Goal: Transaction & Acquisition: Purchase product/service

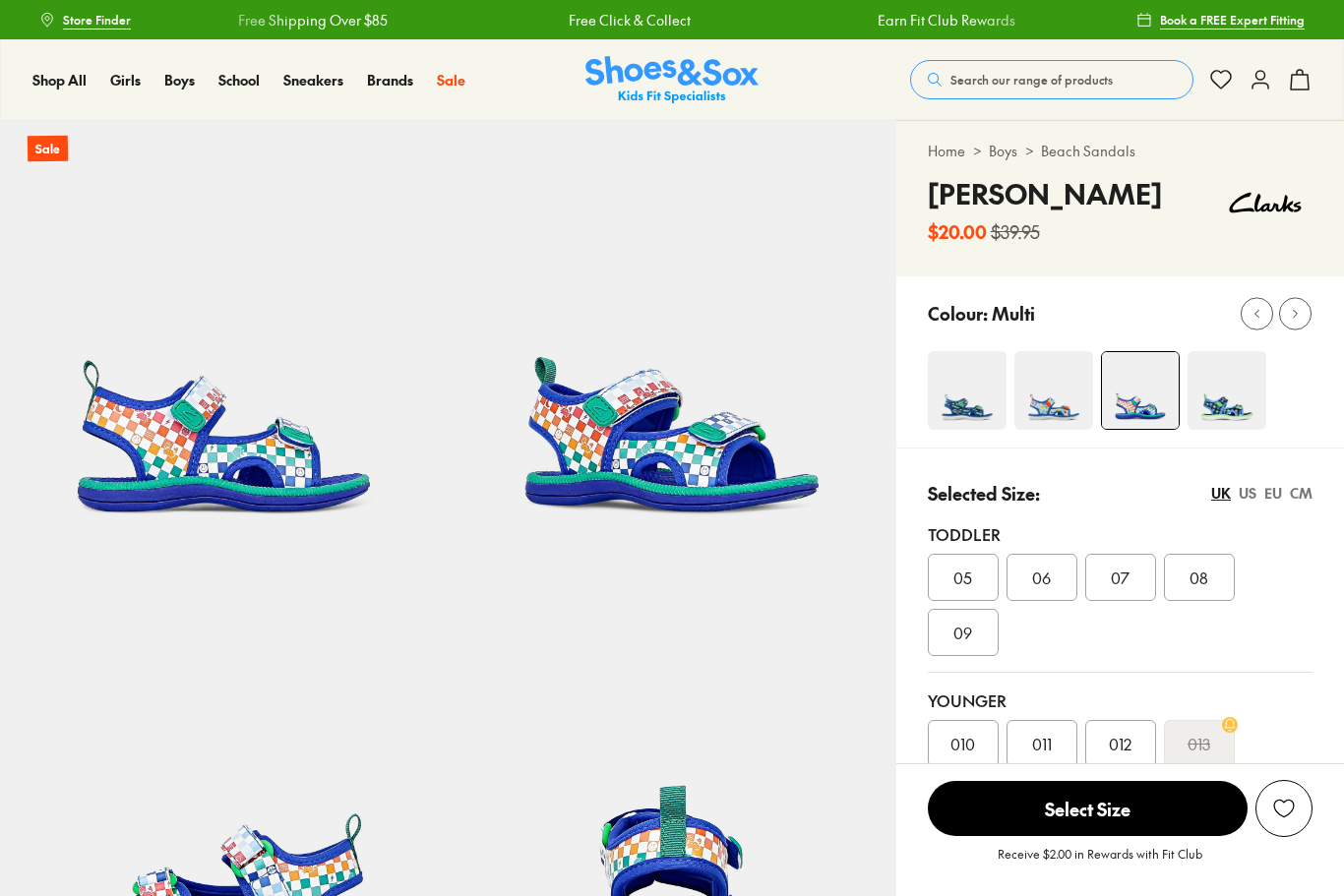
select select "*"
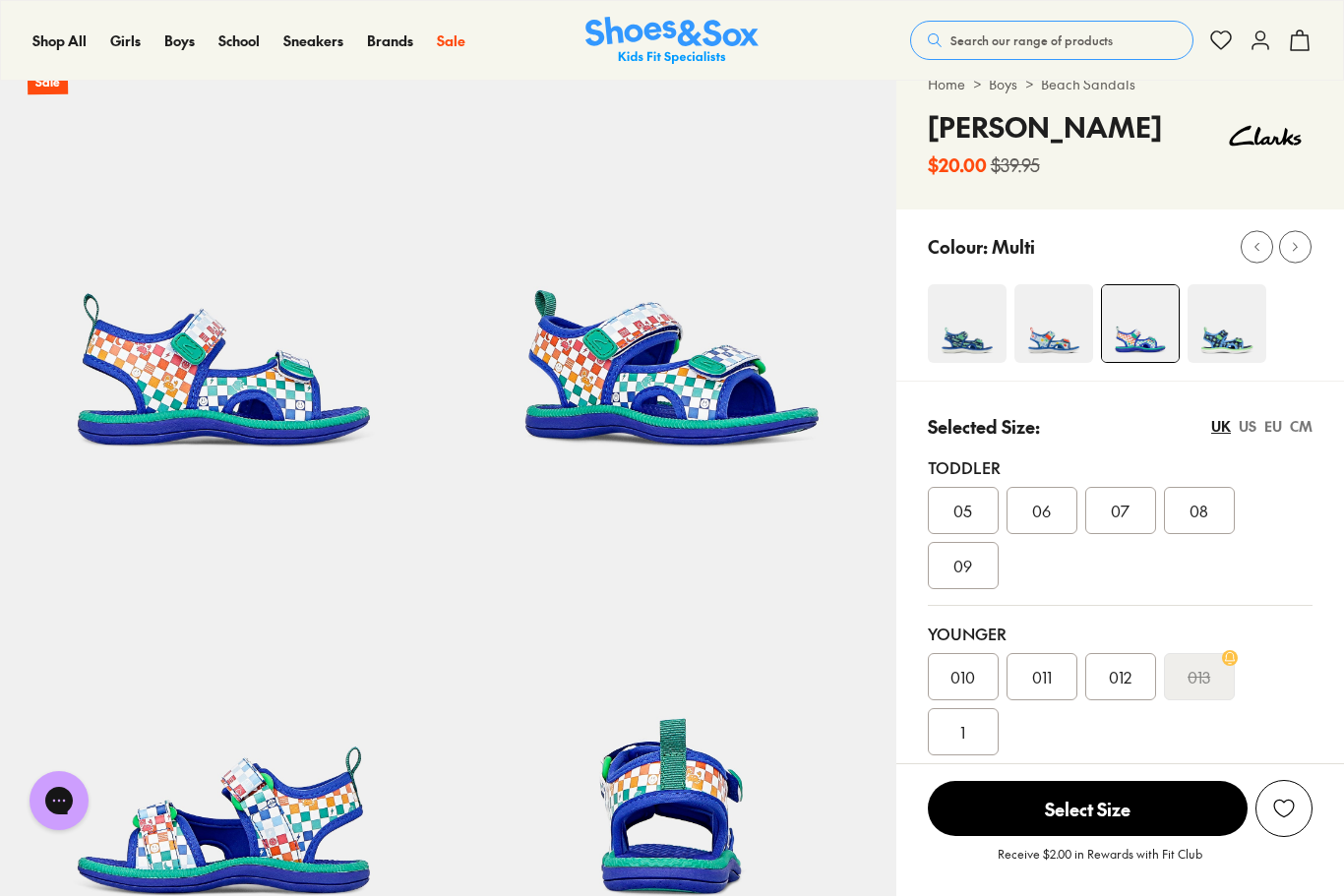
scroll to position [100, 0]
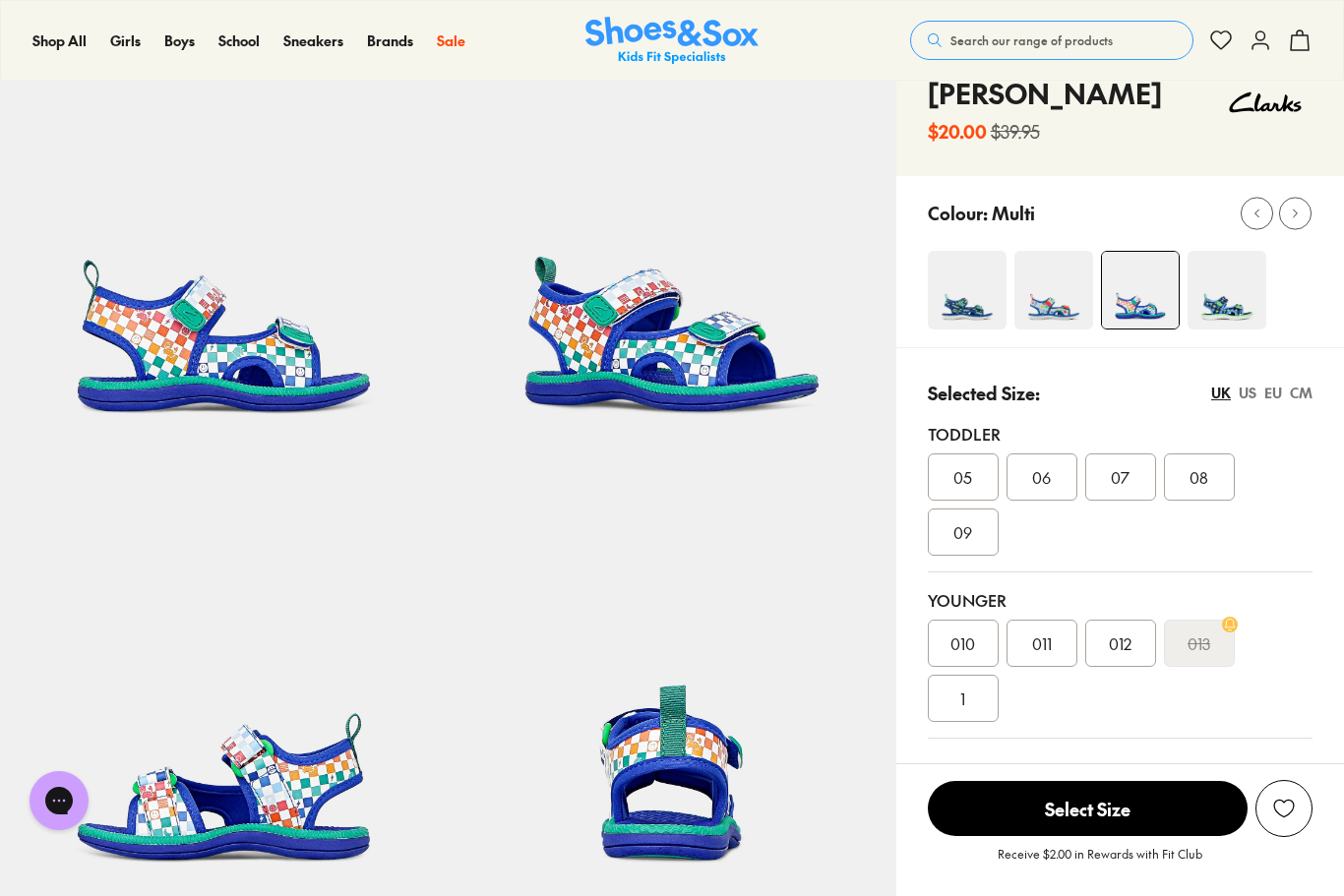
click at [1128, 482] on span "07" at bounding box center [1120, 478] width 19 height 24
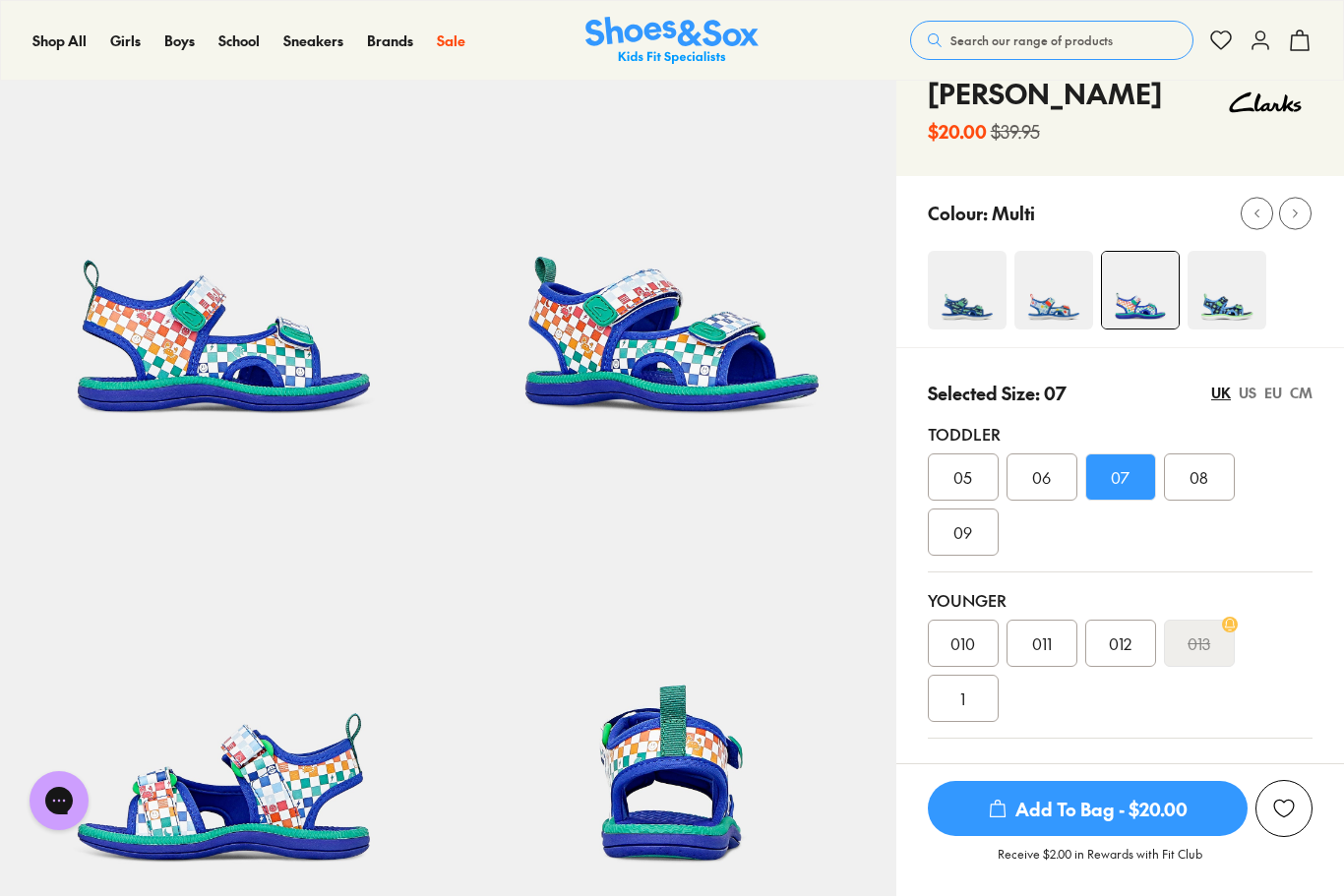
click at [1137, 837] on span "Add To Bag - $20.00" at bounding box center [1087, 809] width 319 height 55
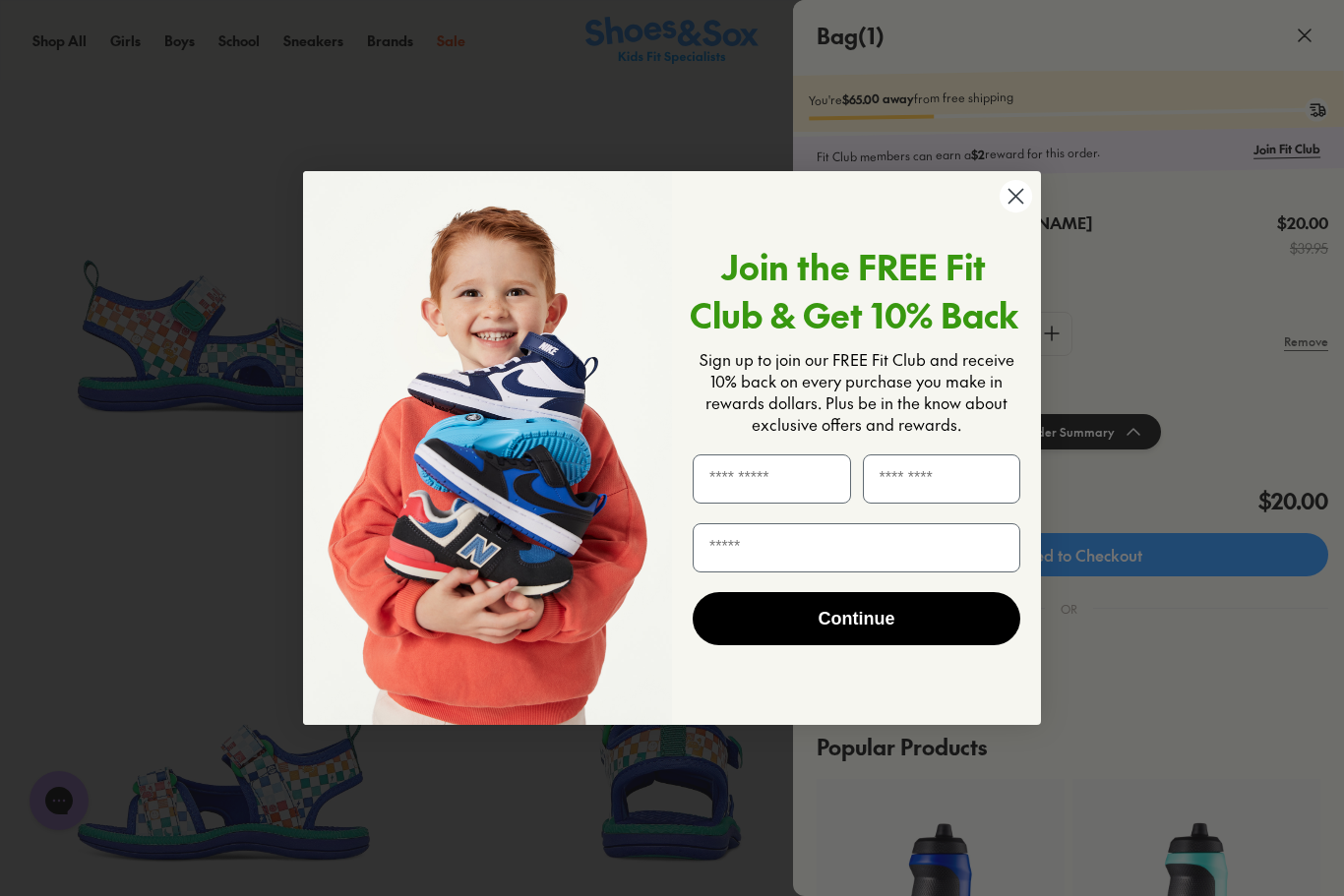
click at [701, 619] on div "Continue" at bounding box center [855, 619] width 339 height 93
click at [1025, 213] on circle "Close dialog" at bounding box center [1016, 196] width 33 height 33
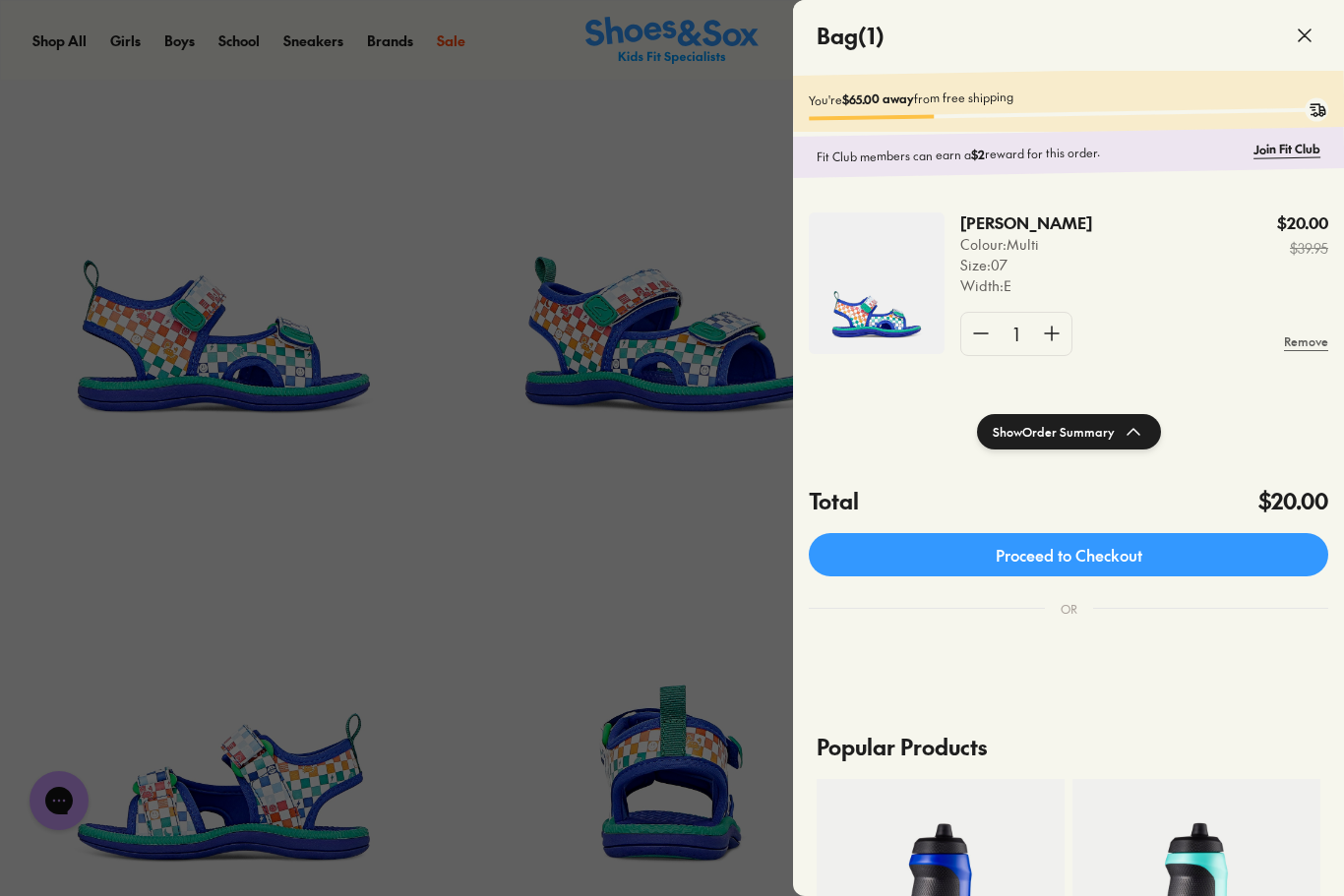
click at [687, 531] on div at bounding box center [672, 448] width 1344 height 896
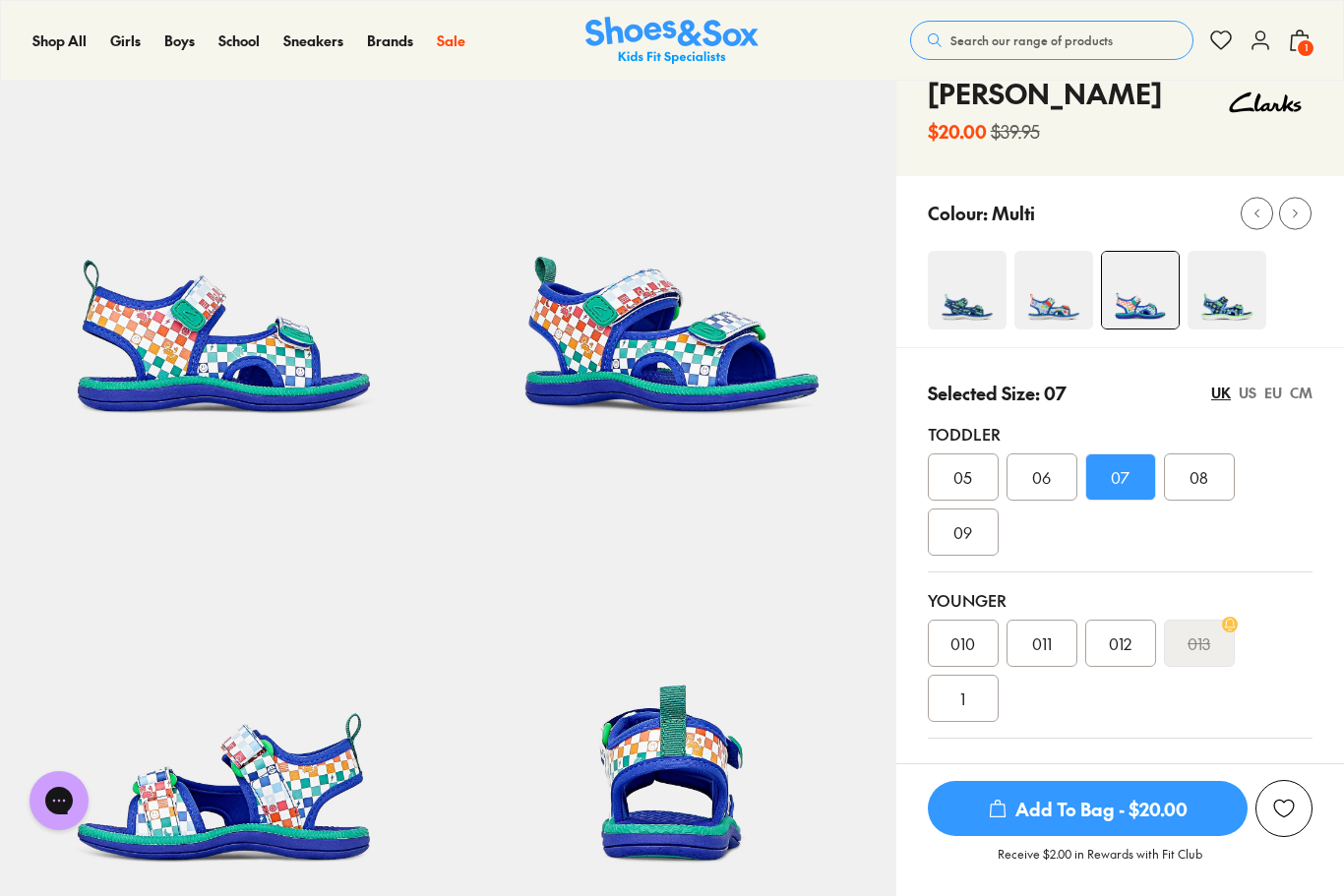
click at [1051, 300] on img at bounding box center [1054, 291] width 79 height 79
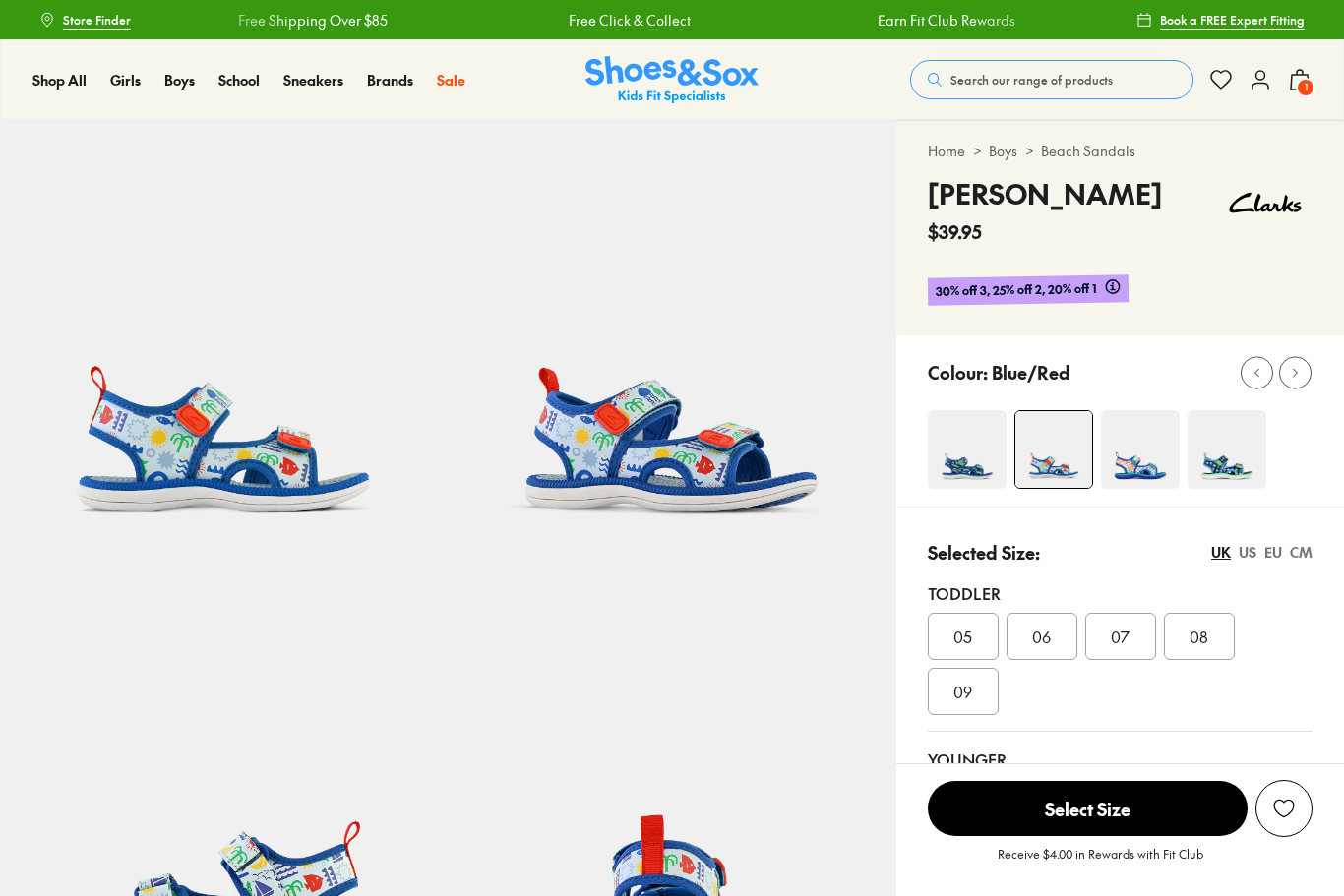
select select "*"
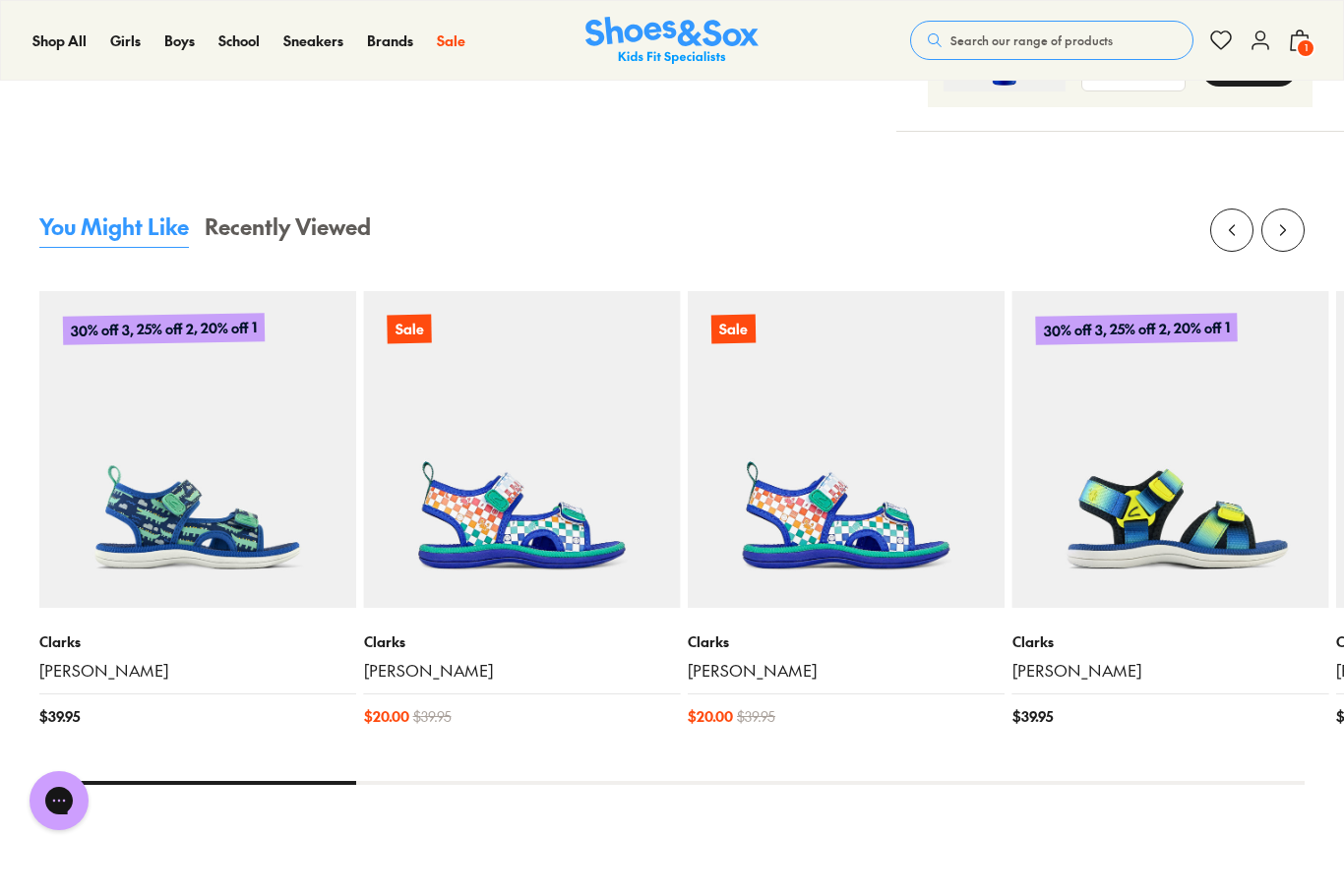
scroll to position [1911, 0]
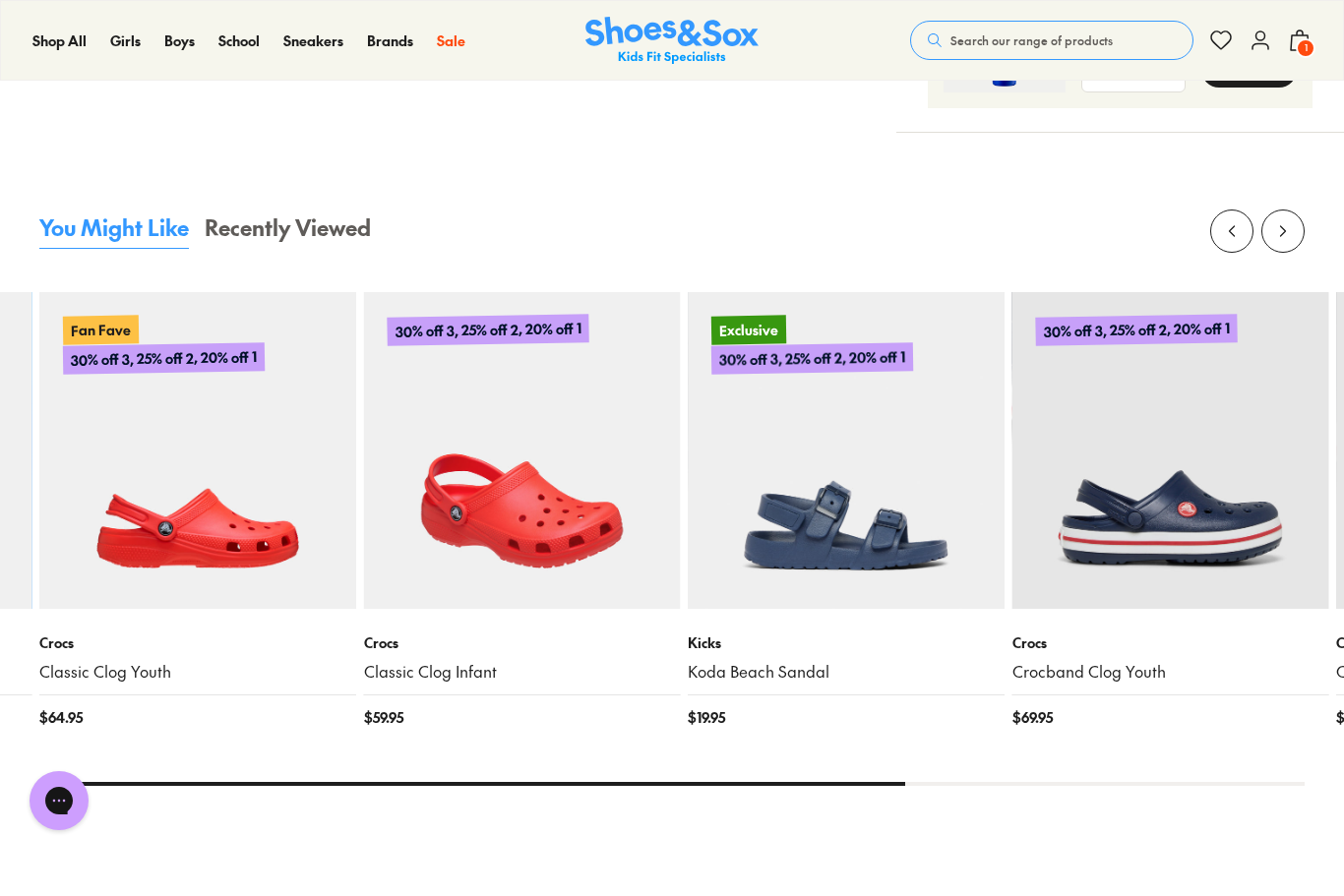
click at [485, 577] on img at bounding box center [522, 450] width 316 height 316
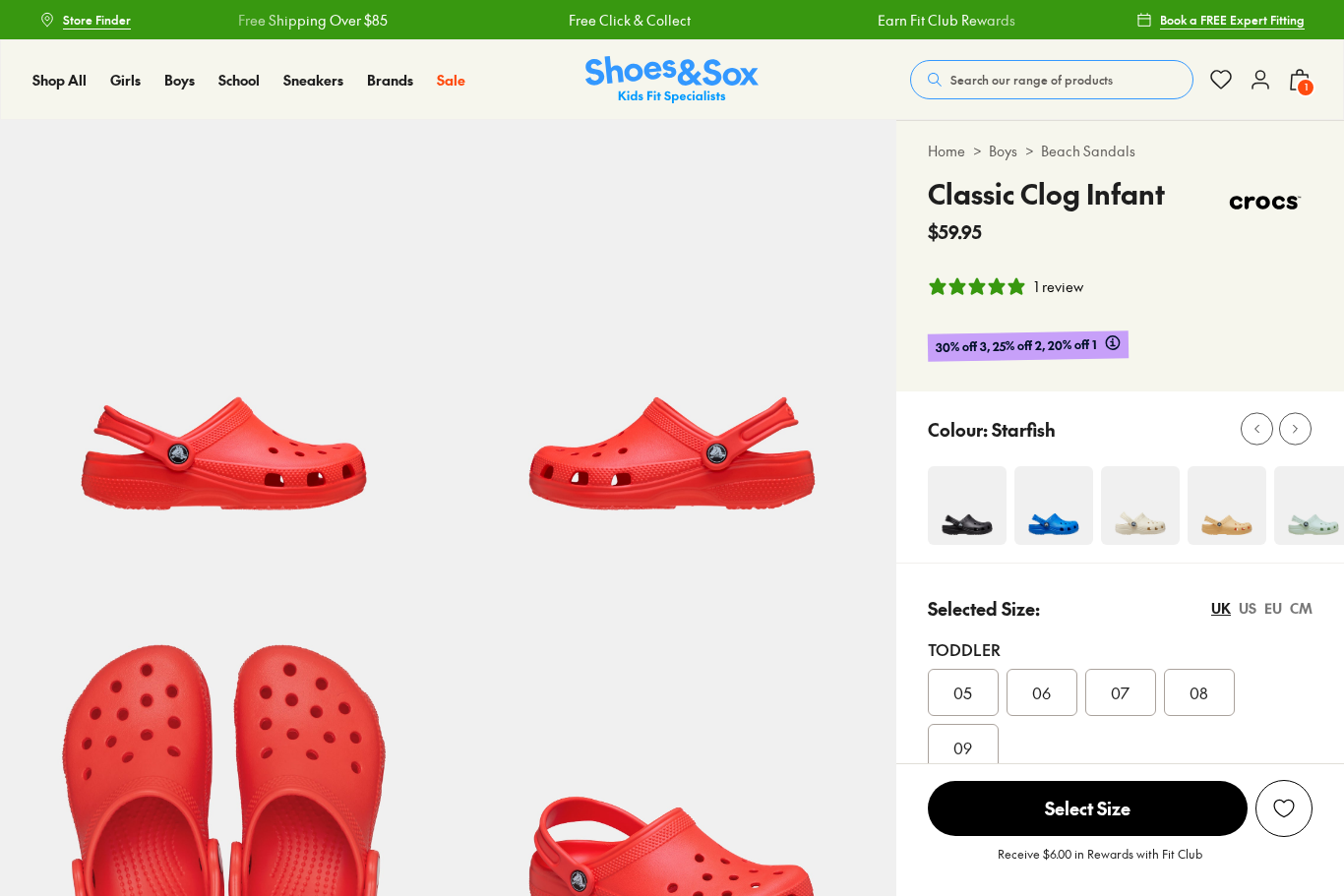
select select "*"
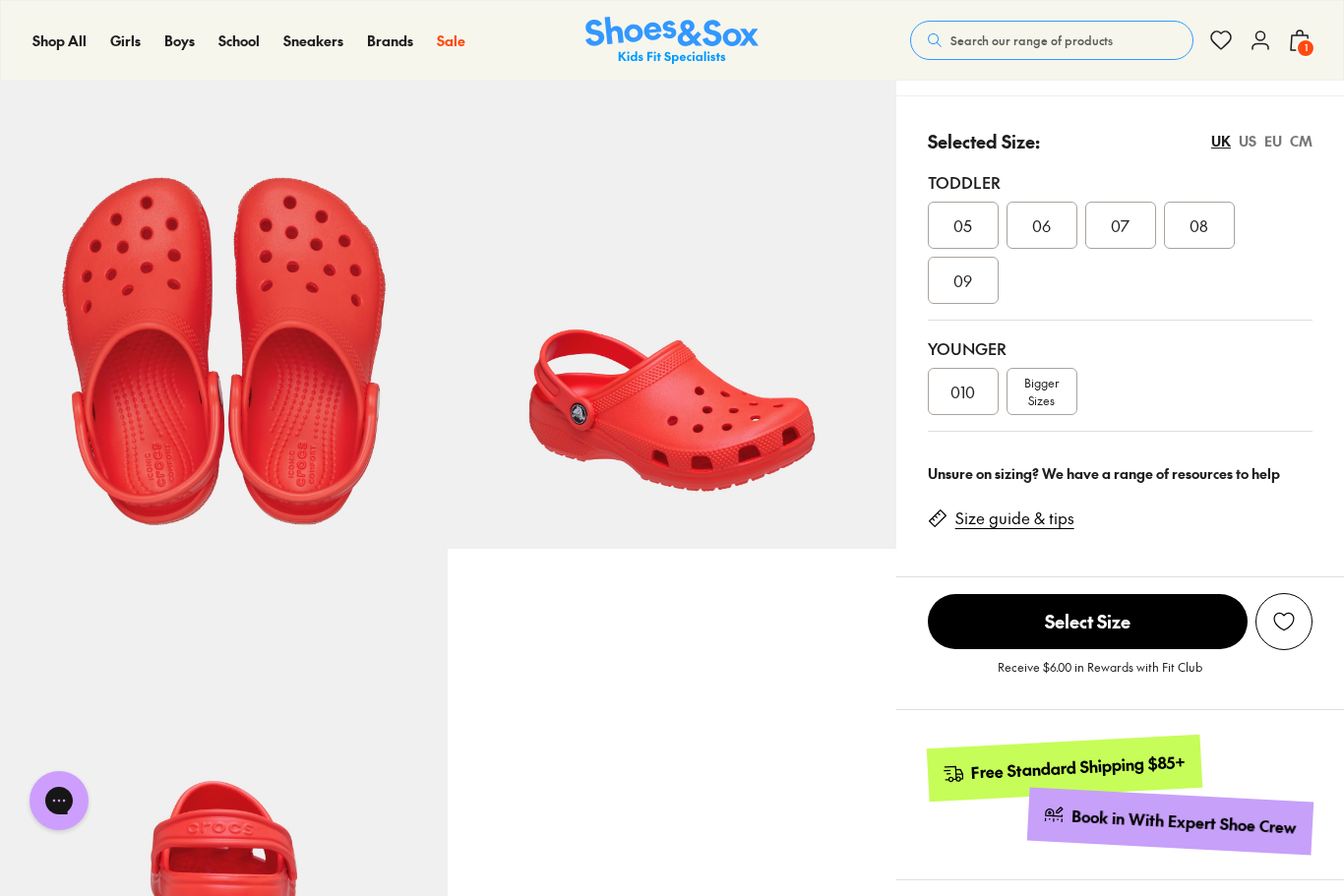
scroll to position [468, 0]
